Goal: Book appointment/travel/reservation

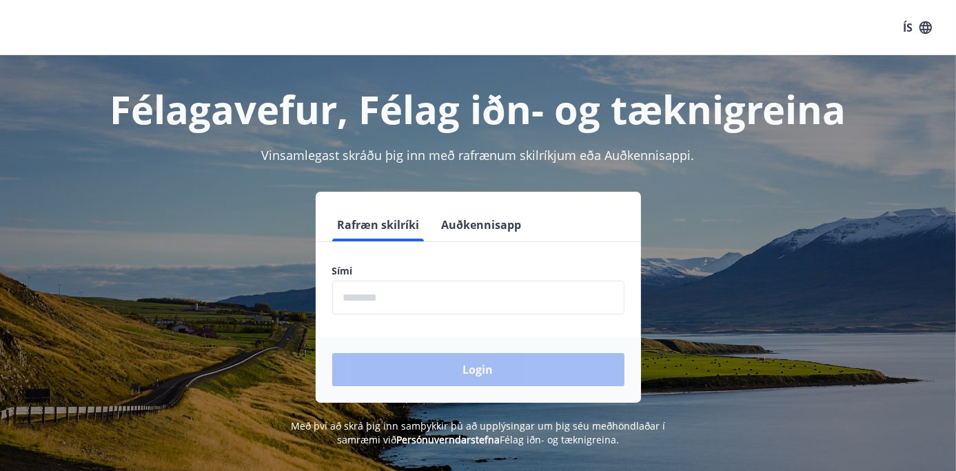
click at [380, 300] on input "phone" at bounding box center [478, 298] width 292 height 34
type input "********"
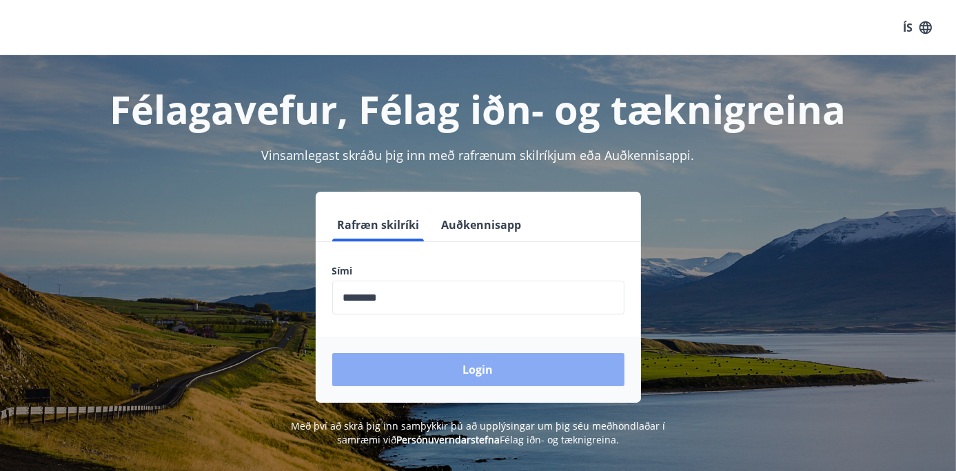
click at [422, 370] on button "Login" at bounding box center [478, 369] width 292 height 33
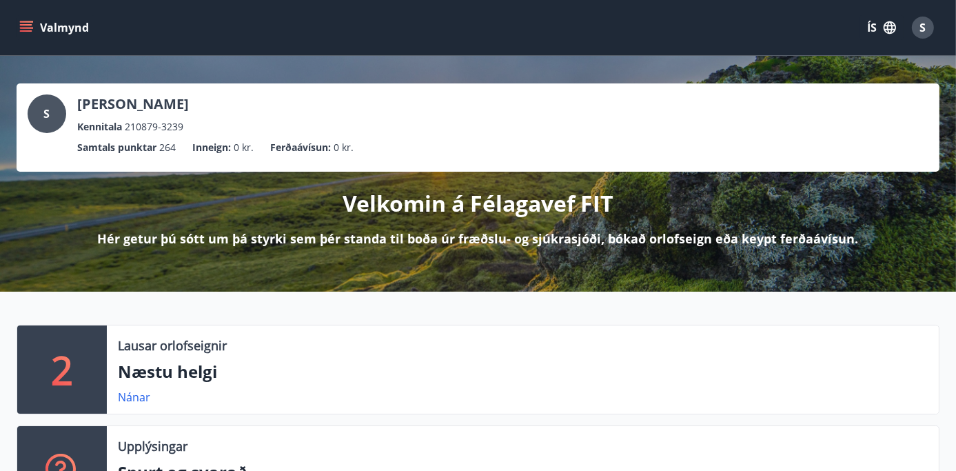
click at [24, 25] on icon "menu" at bounding box center [26, 24] width 12 height 1
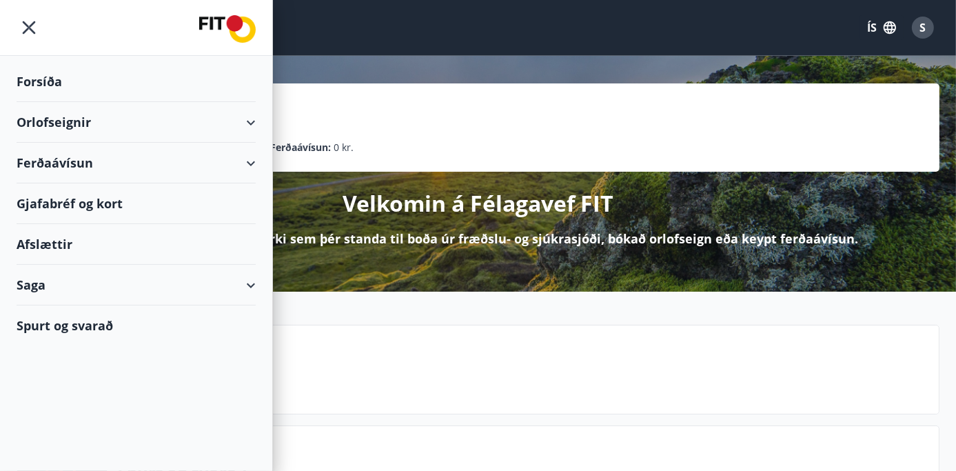
click at [113, 121] on div "Orlofseignir" at bounding box center [136, 122] width 239 height 41
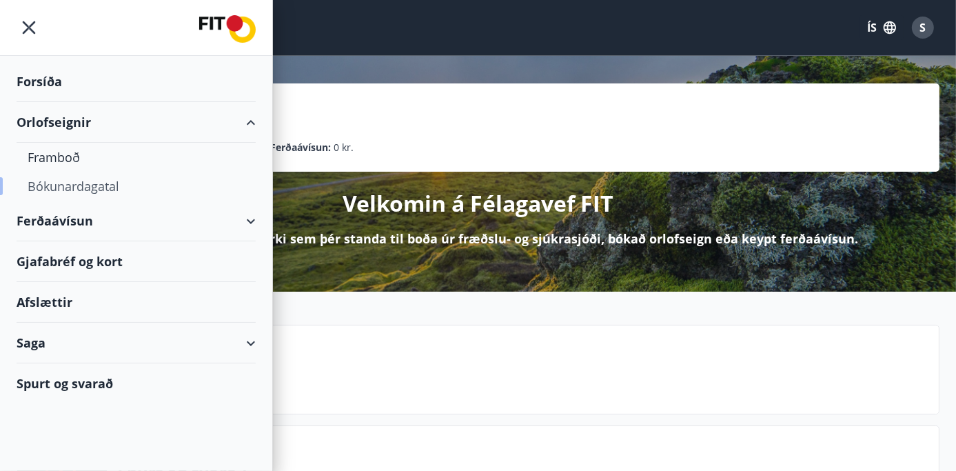
click at [74, 185] on div "Bókunardagatal" at bounding box center [136, 186] width 217 height 29
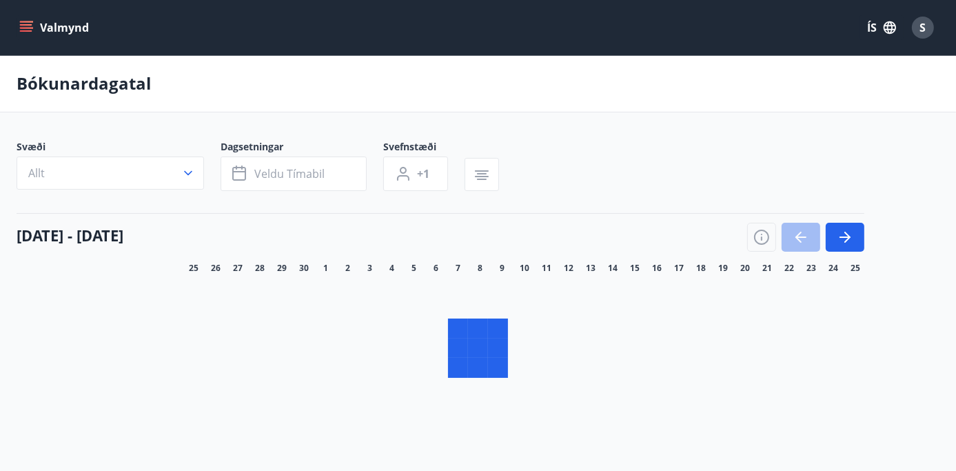
click at [90, 176] on button "Allt" at bounding box center [111, 172] width 188 height 33
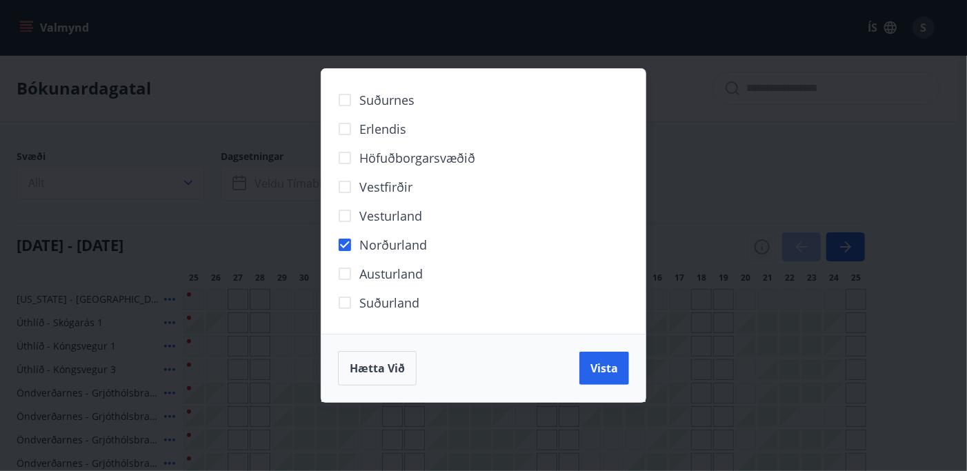
click at [591, 370] on span "Vista" at bounding box center [604, 368] width 28 height 15
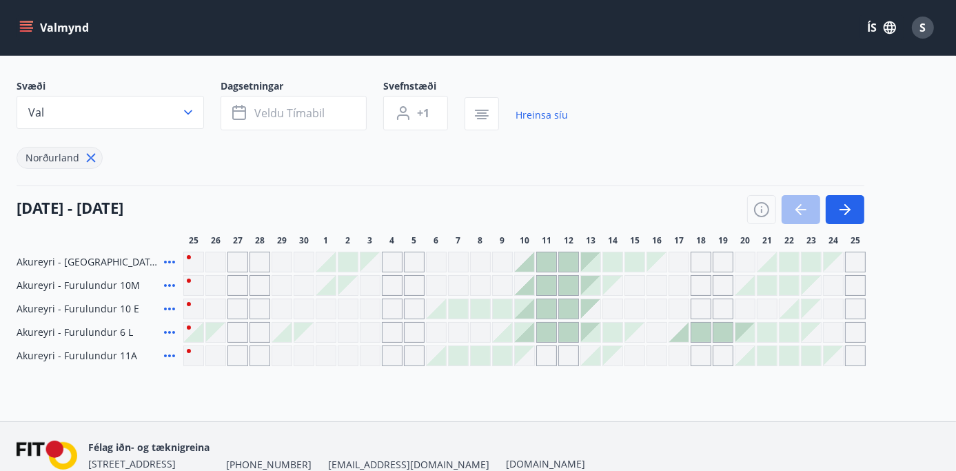
scroll to position [135, 0]
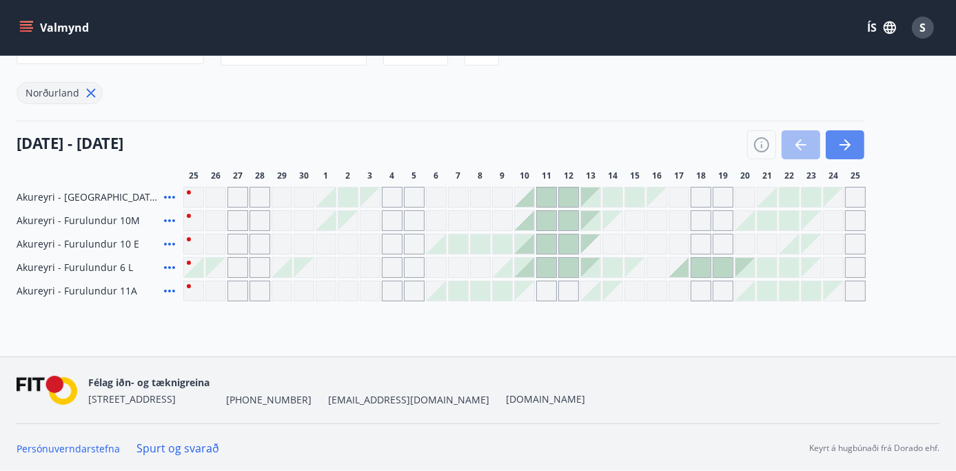
click at [843, 137] on icon "button" at bounding box center [845, 145] width 17 height 17
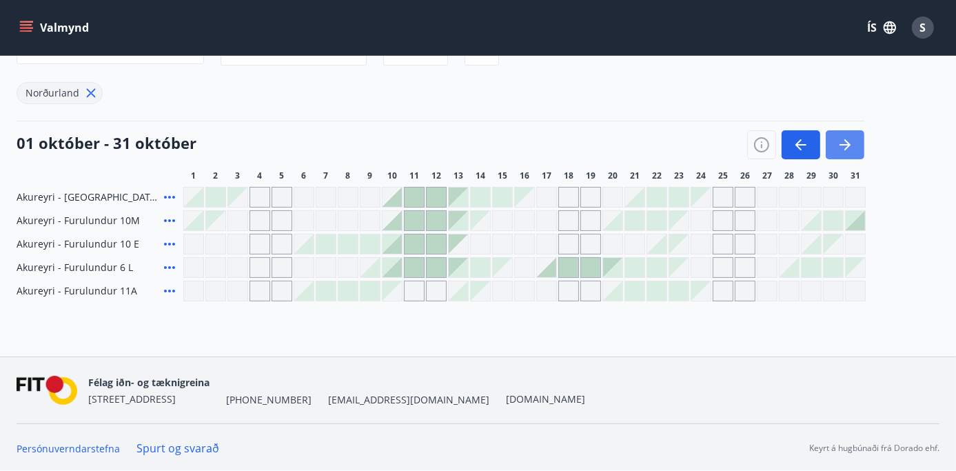
click at [845, 143] on icon "button" at bounding box center [845, 145] width 17 height 17
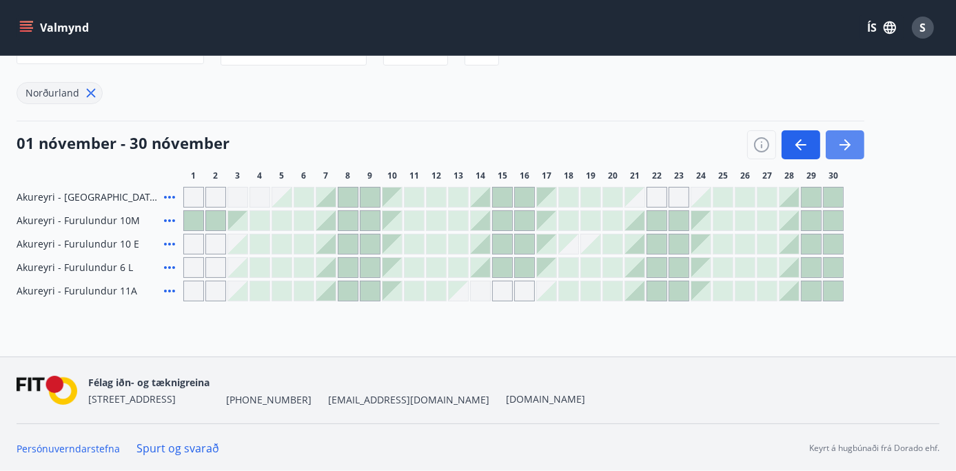
click at [841, 139] on icon "button" at bounding box center [845, 145] width 17 height 17
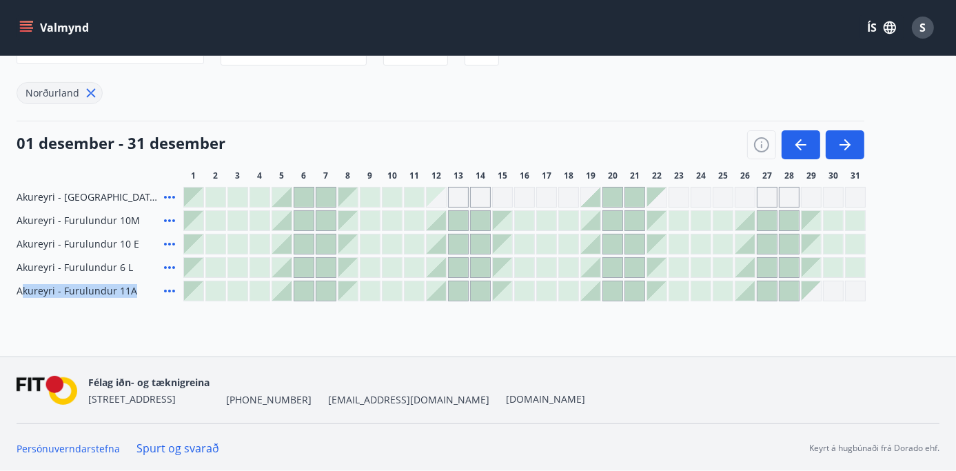
drag, startPoint x: 20, startPoint y: 291, endPoint x: 156, endPoint y: 290, distance: 135.8
click at [156, 290] on div "Akureyri - Furulundur 11A" at bounding box center [97, 291] width 161 height 21
drag, startPoint x: 17, startPoint y: 288, endPoint x: 168, endPoint y: 300, distance: 152.1
click at [172, 297] on div "Akureyri - Furulundur 11A" at bounding box center [97, 291] width 161 height 21
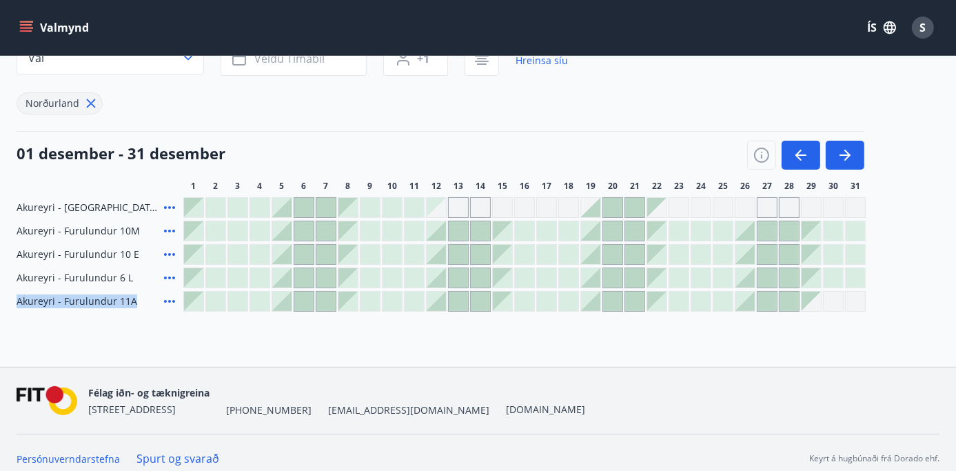
scroll to position [0, 0]
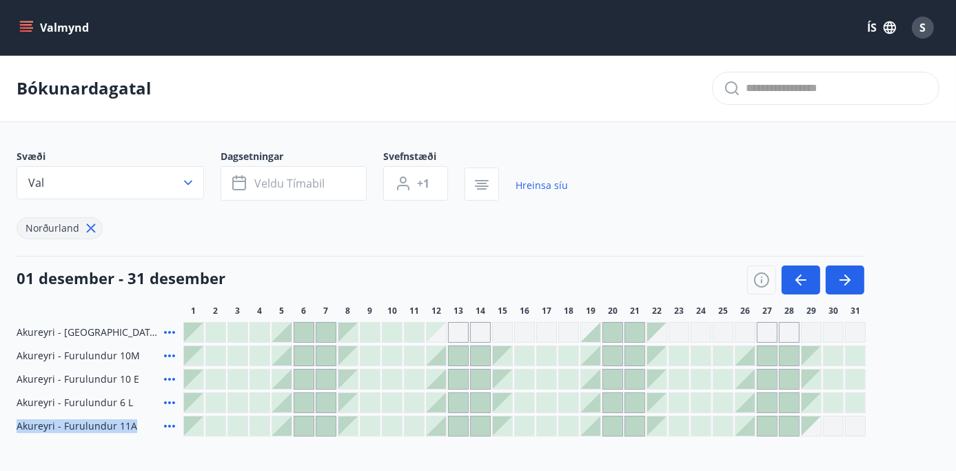
click at [30, 25] on icon "menu" at bounding box center [26, 24] width 12 height 1
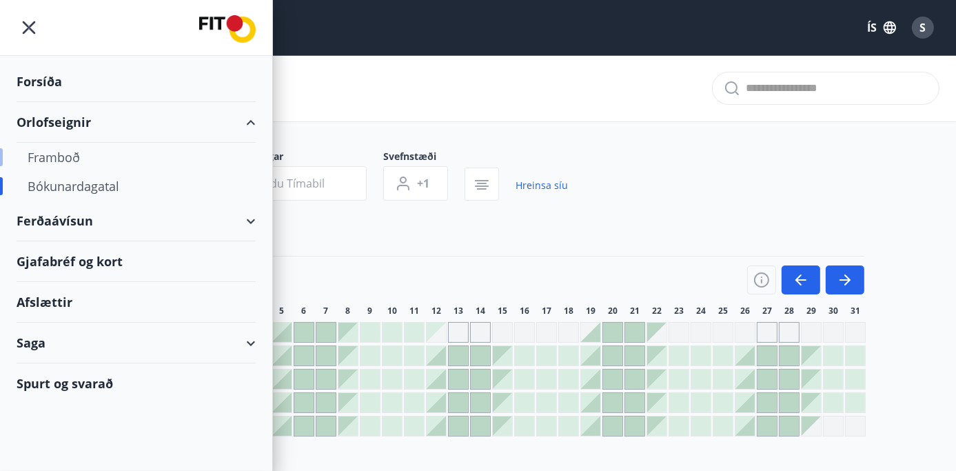
click at [56, 161] on div "Framboð" at bounding box center [136, 157] width 217 height 29
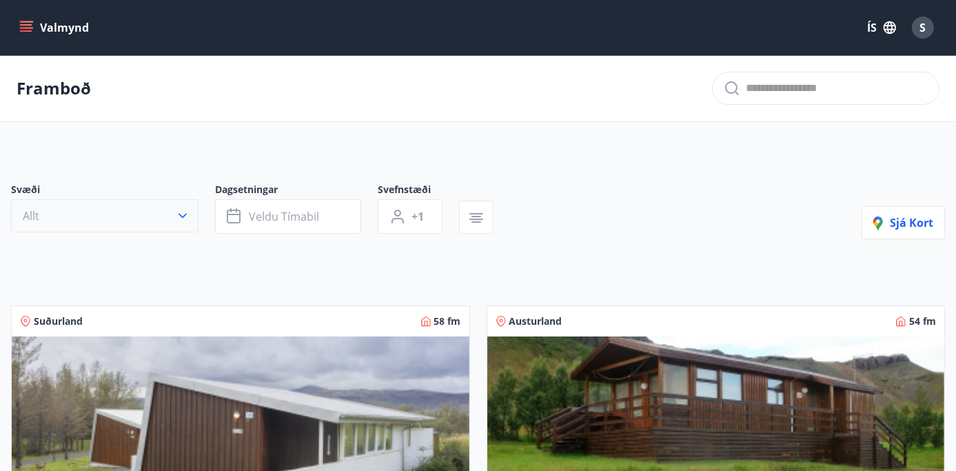
click at [184, 203] on button "Allt" at bounding box center [105, 215] width 188 height 33
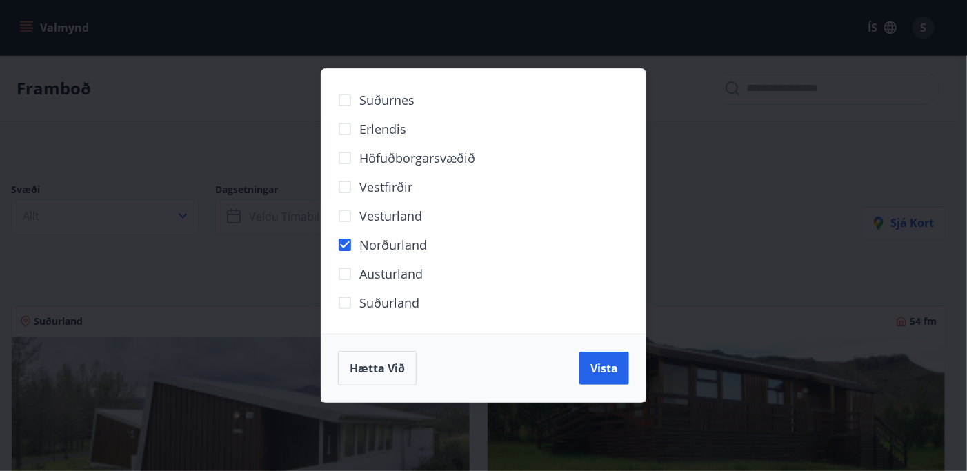
click at [592, 373] on button "Vista" at bounding box center [604, 368] width 50 height 33
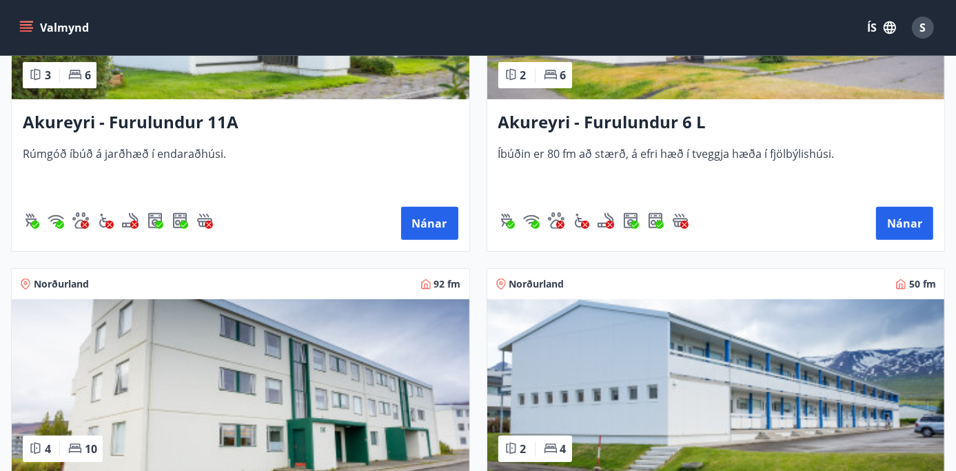
scroll to position [483, 0]
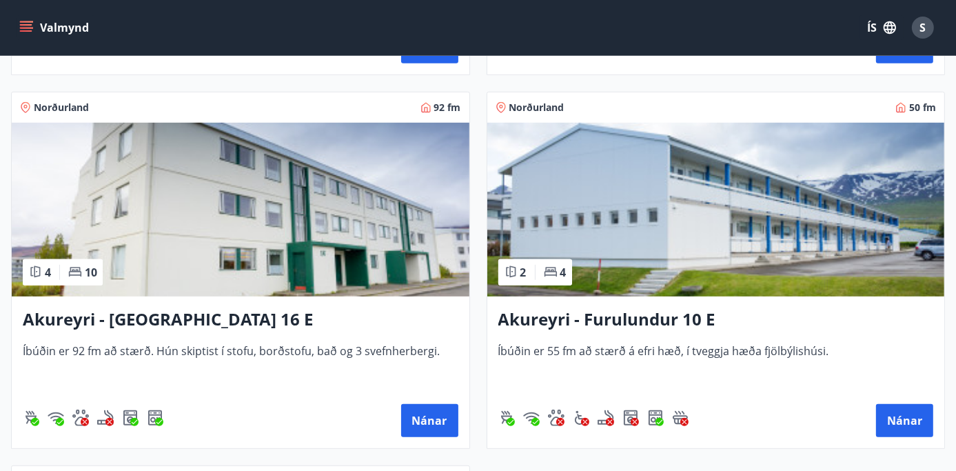
click at [218, 232] on img at bounding box center [241, 210] width 458 height 174
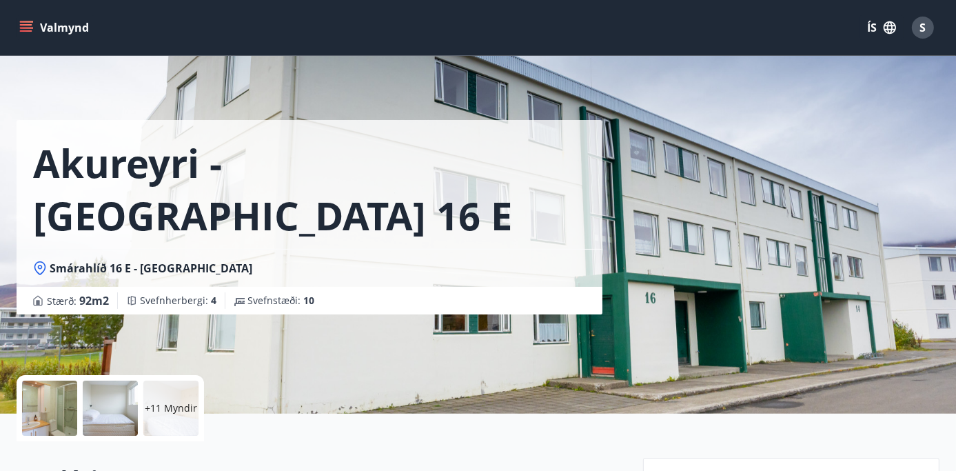
click at [47, 406] on div at bounding box center [49, 408] width 55 height 55
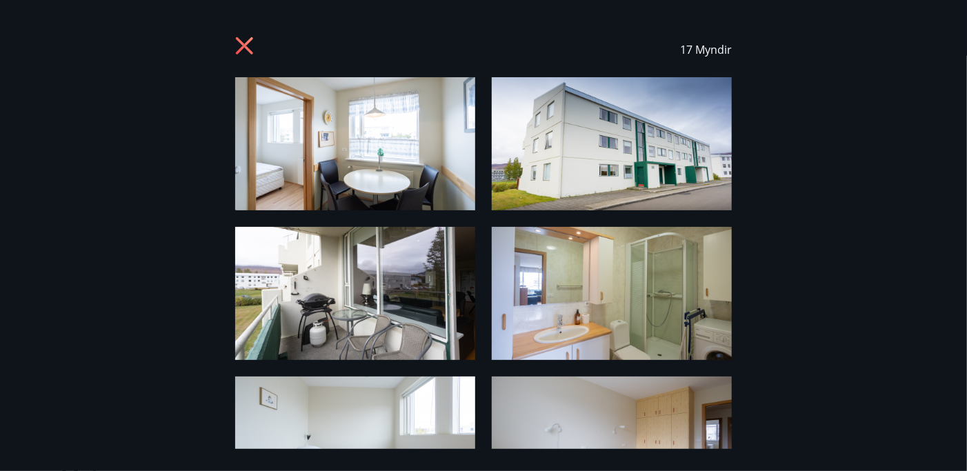
click at [241, 41] on icon at bounding box center [244, 45] width 17 height 17
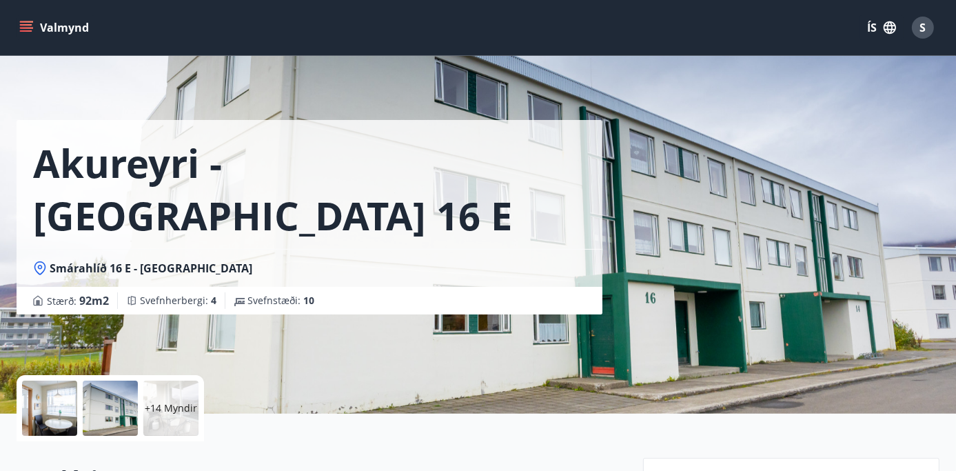
click at [28, 28] on icon "menu" at bounding box center [26, 28] width 14 height 14
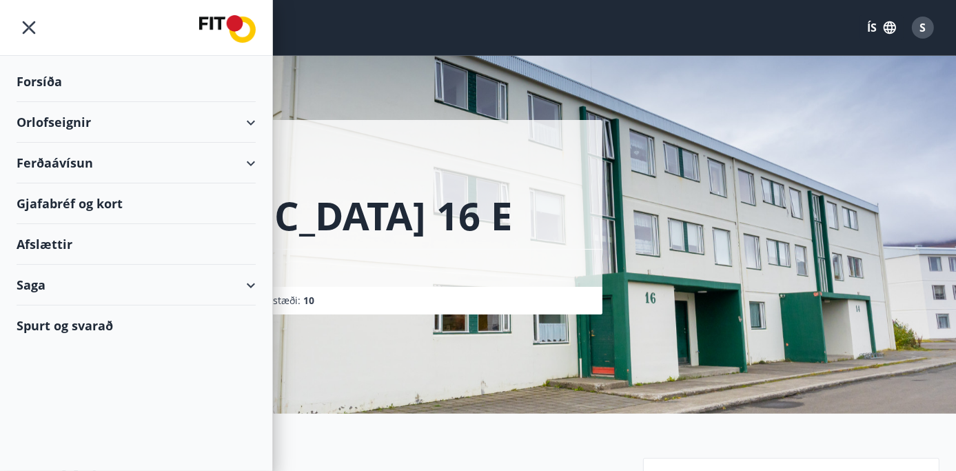
click at [93, 121] on div "Orlofseignir" at bounding box center [136, 122] width 239 height 41
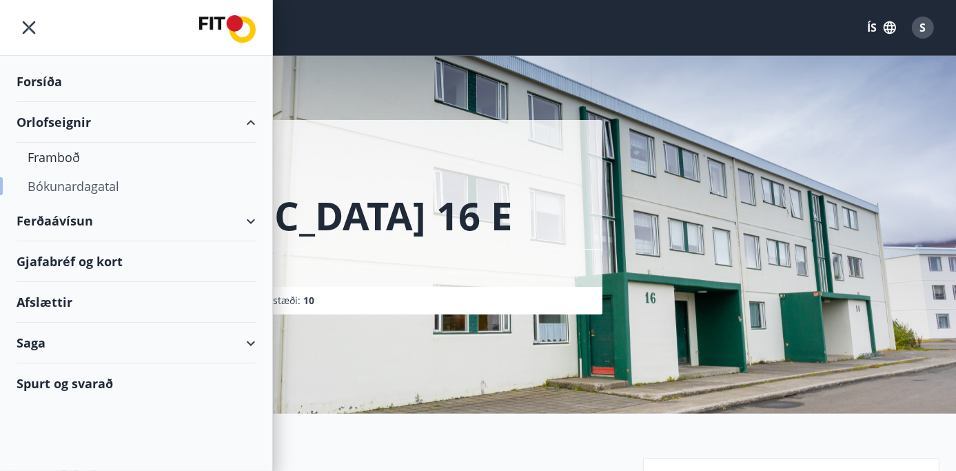
click at [88, 185] on div "Bókunardagatal" at bounding box center [136, 186] width 217 height 29
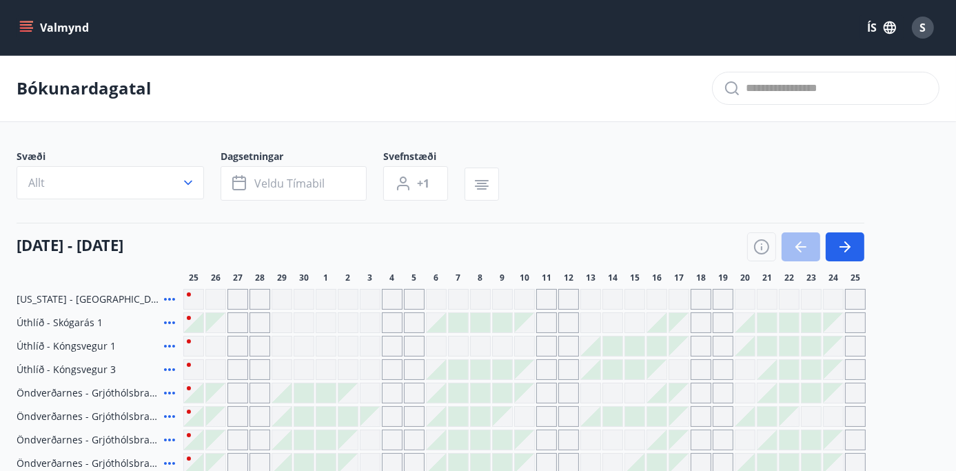
click at [189, 183] on icon "button" at bounding box center [188, 183] width 8 height 5
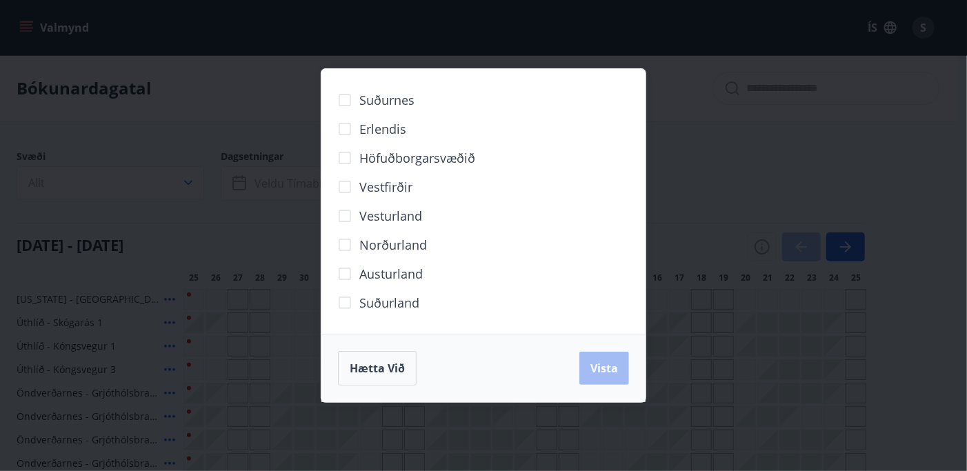
click at [181, 181] on div "Suðurnes Erlendis Höfuðborgarsvæðið [GEOGRAPHIC_DATA] [GEOGRAPHIC_DATA] [GEOGRA…" at bounding box center [483, 235] width 967 height 471
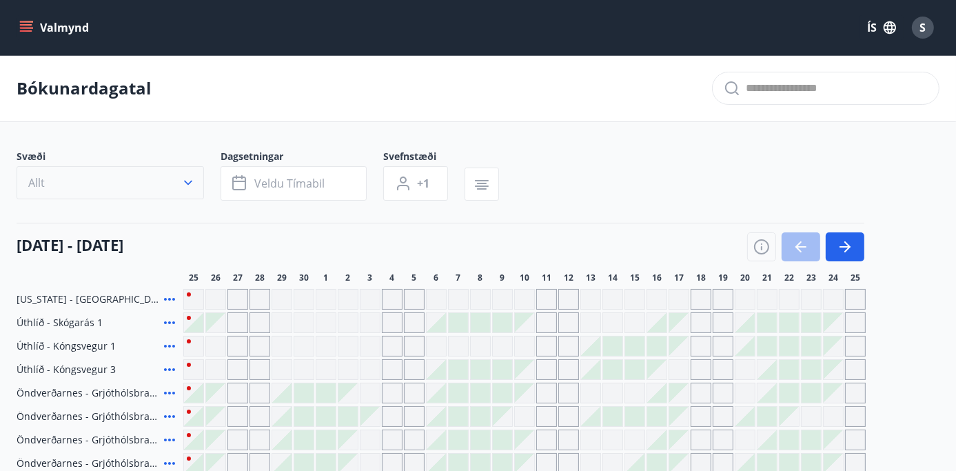
click at [156, 182] on button "Allt" at bounding box center [111, 182] width 188 height 33
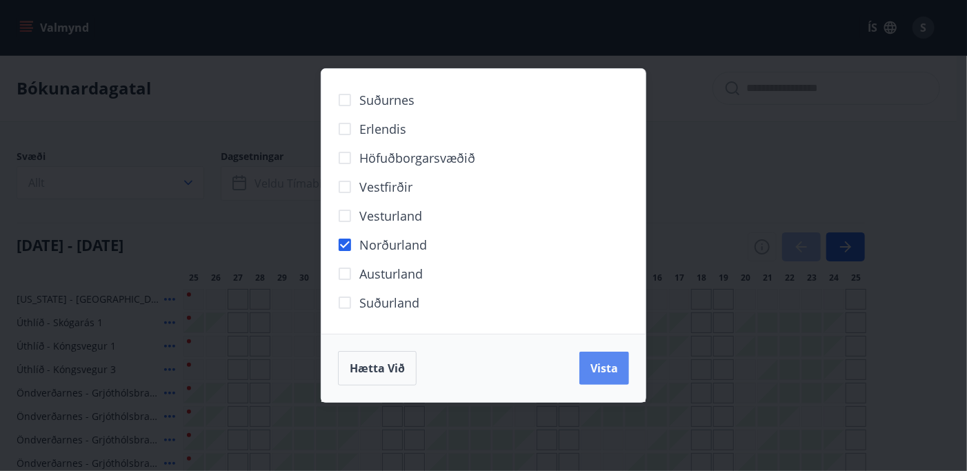
click at [616, 363] on span "Vista" at bounding box center [604, 368] width 28 height 15
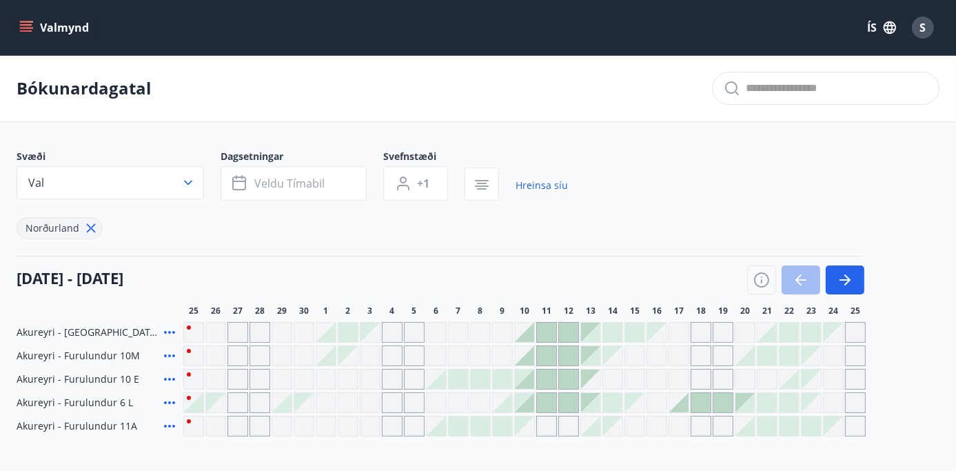
click at [852, 243] on div "Svæði Val Dagsetningar Veldu tímabil Svefnstæði +1 Hreinsa síu Norðurland [DATE…" at bounding box center [478, 293] width 923 height 287
click at [853, 278] on icon "button" at bounding box center [845, 280] width 17 height 17
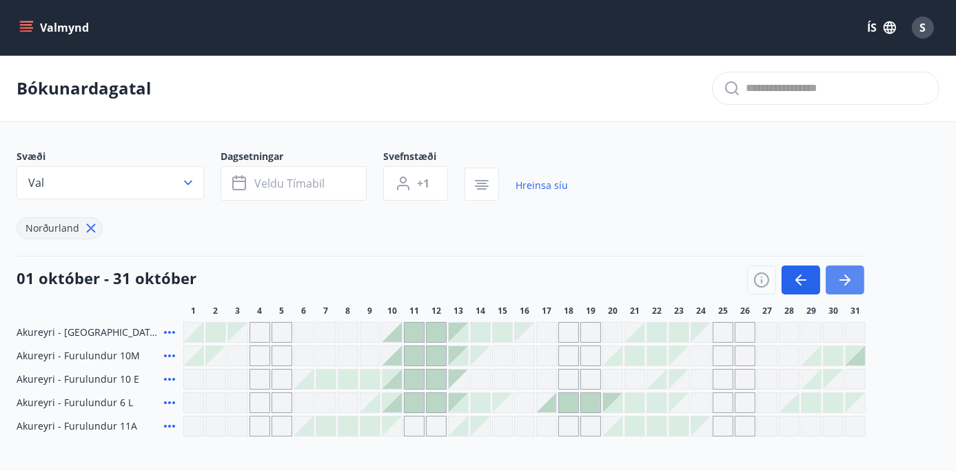
click at [849, 276] on icon "button" at bounding box center [845, 280] width 17 height 17
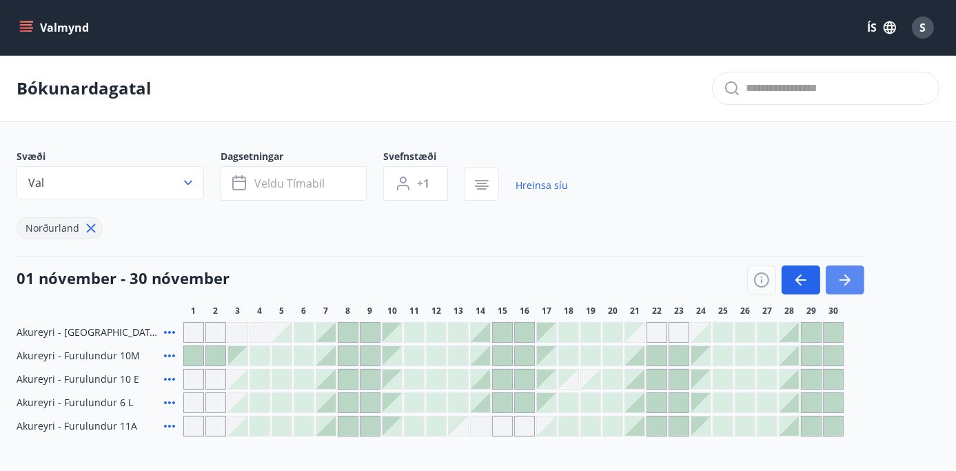
click at [849, 276] on icon "button" at bounding box center [845, 280] width 17 height 17
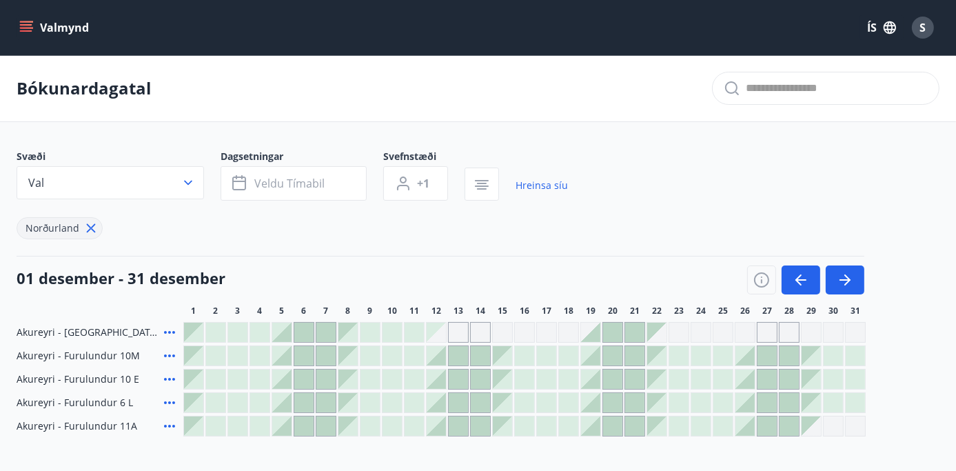
click at [302, 327] on div at bounding box center [303, 332] width 19 height 19
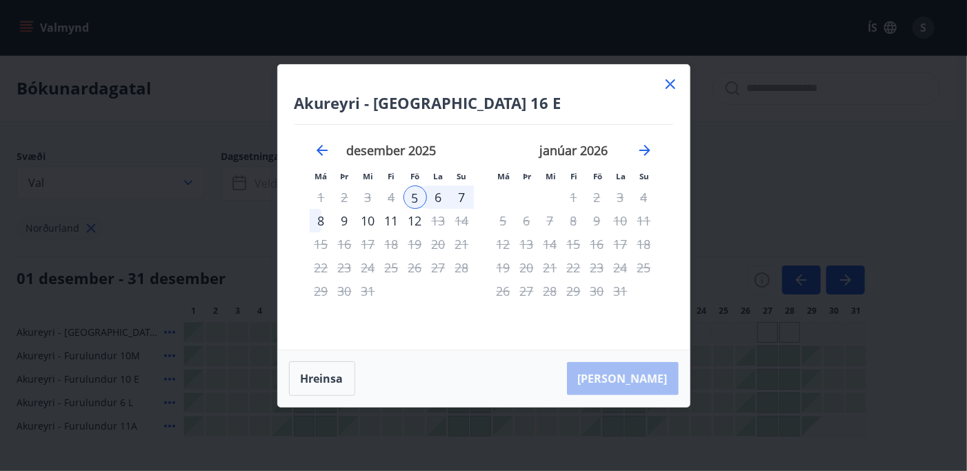
click at [320, 216] on div "8" at bounding box center [321, 220] width 23 height 23
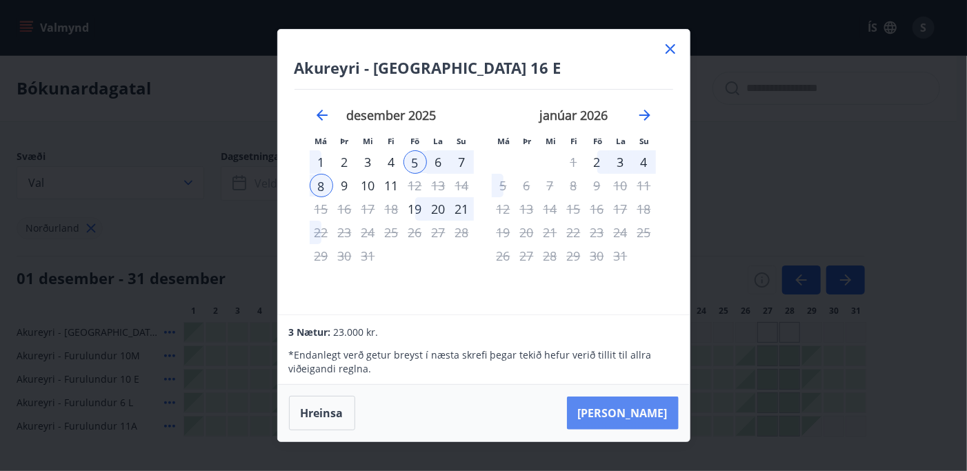
click at [649, 407] on button "[PERSON_NAME]" at bounding box center [623, 412] width 112 height 33
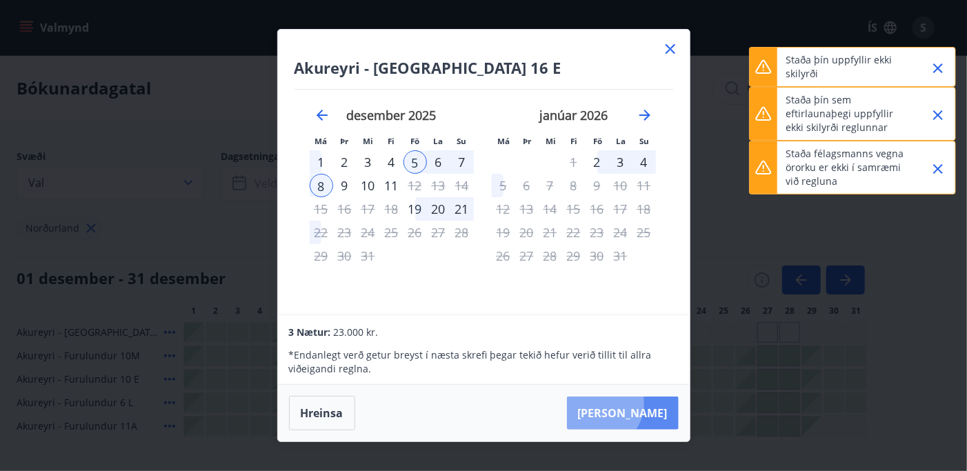
click at [642, 403] on button "[PERSON_NAME]" at bounding box center [623, 412] width 112 height 33
click at [937, 62] on icon "Close" at bounding box center [937, 68] width 17 height 17
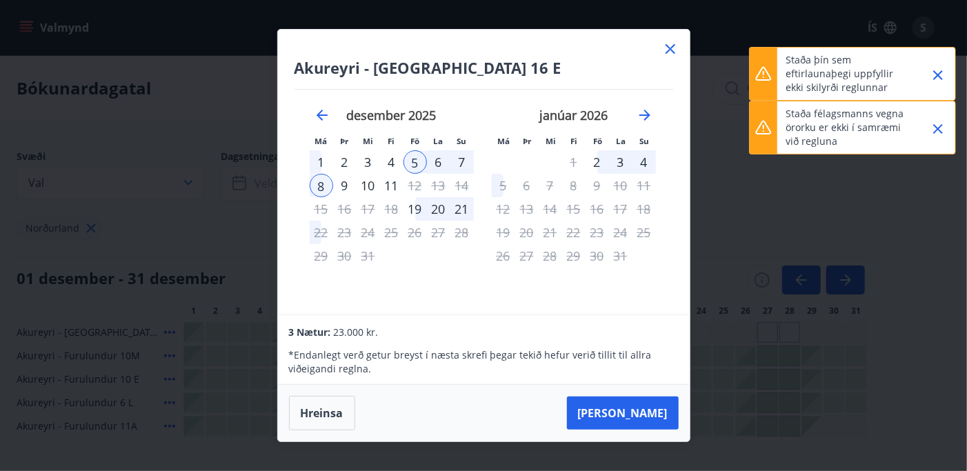
click at [933, 70] on icon "Close" at bounding box center [937, 75] width 17 height 17
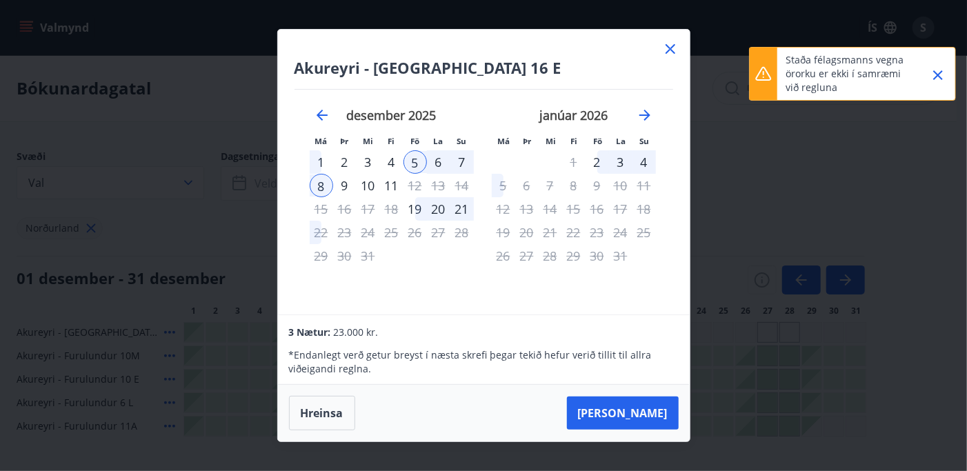
drag, startPoint x: 945, startPoint y: 77, endPoint x: 885, endPoint y: 79, distance: 60.0
click at [946, 77] on icon "Close" at bounding box center [937, 75] width 17 height 17
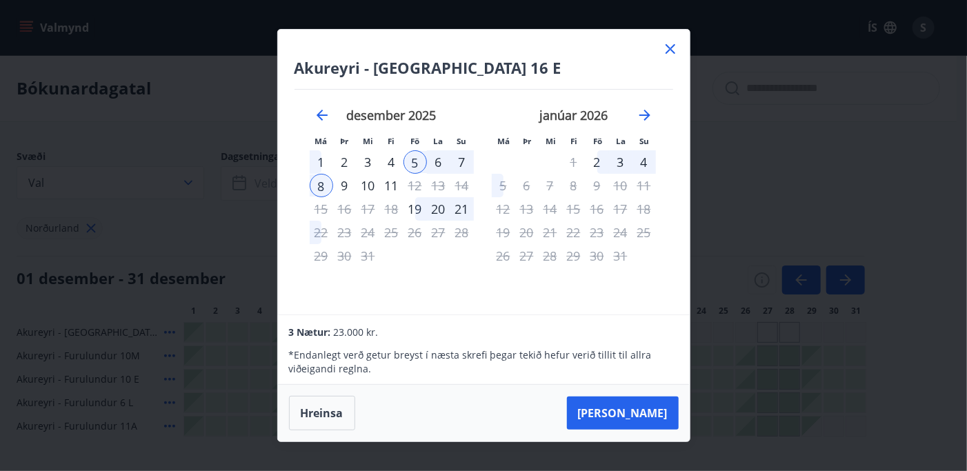
click at [671, 48] on icon at bounding box center [670, 49] width 17 height 17
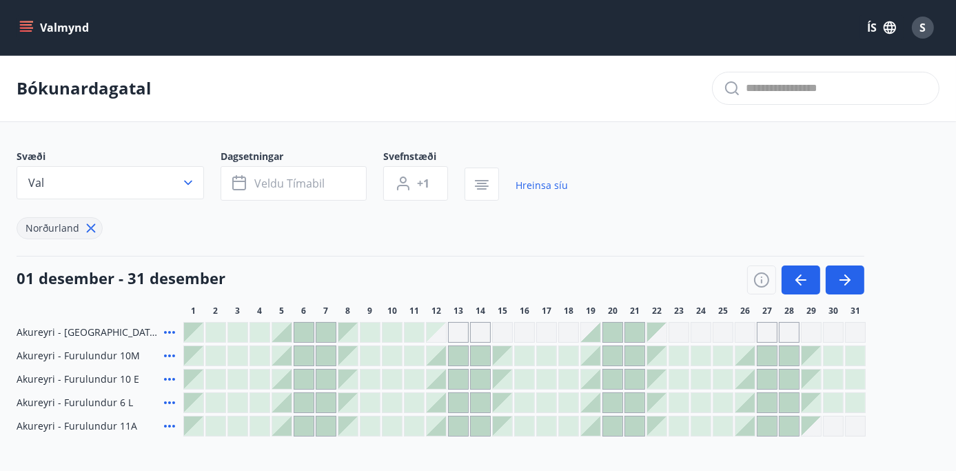
click at [27, 28] on icon "menu" at bounding box center [27, 27] width 15 height 1
click at [566, 98] on div "Bókunardagatal" at bounding box center [478, 88] width 956 height 67
click at [920, 27] on span "S" at bounding box center [923, 27] width 6 height 15
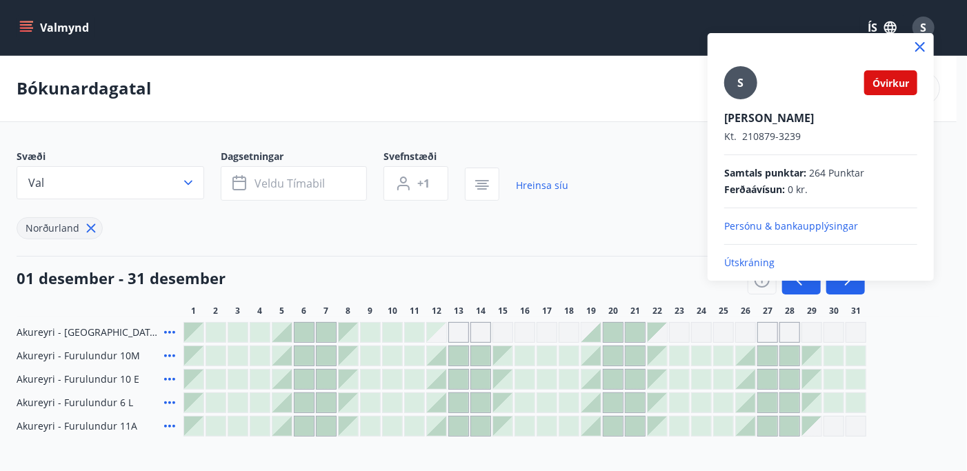
click at [918, 46] on icon at bounding box center [919, 47] width 17 height 17
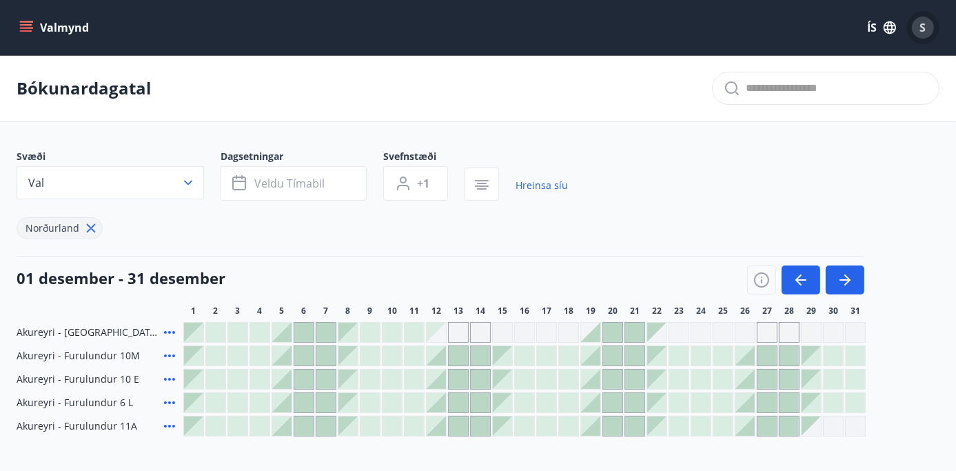
click at [918, 23] on div "S" at bounding box center [923, 28] width 22 height 22
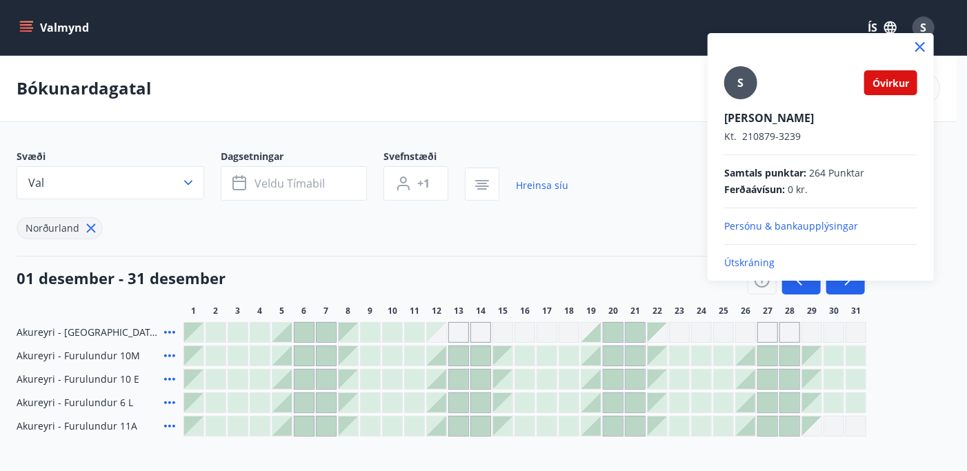
click at [746, 261] on p "Útskráning" at bounding box center [820, 263] width 193 height 14
